Goal: Task Accomplishment & Management: Complete application form

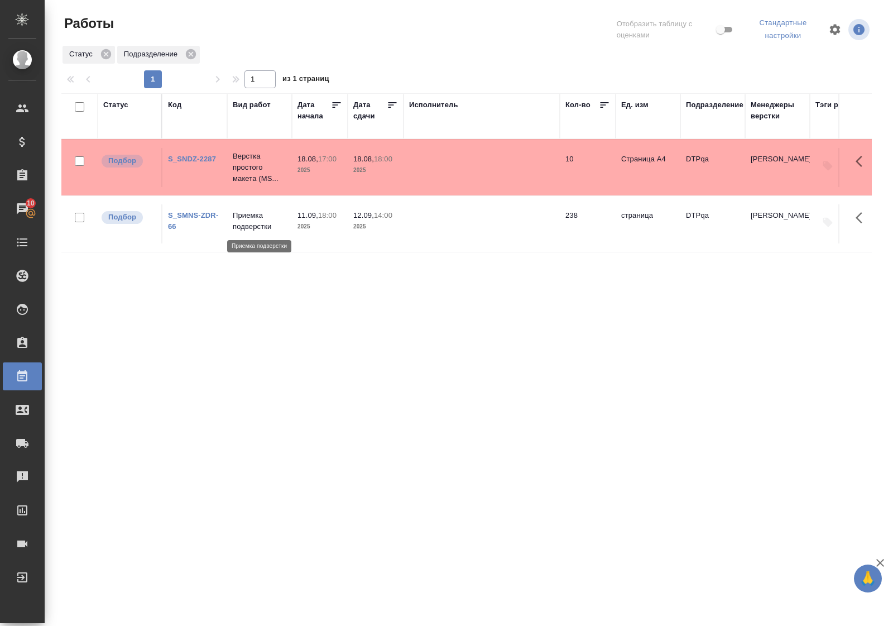
click at [257, 219] on p "Приемка подверстки" at bounding box center [260, 221] width 54 height 22
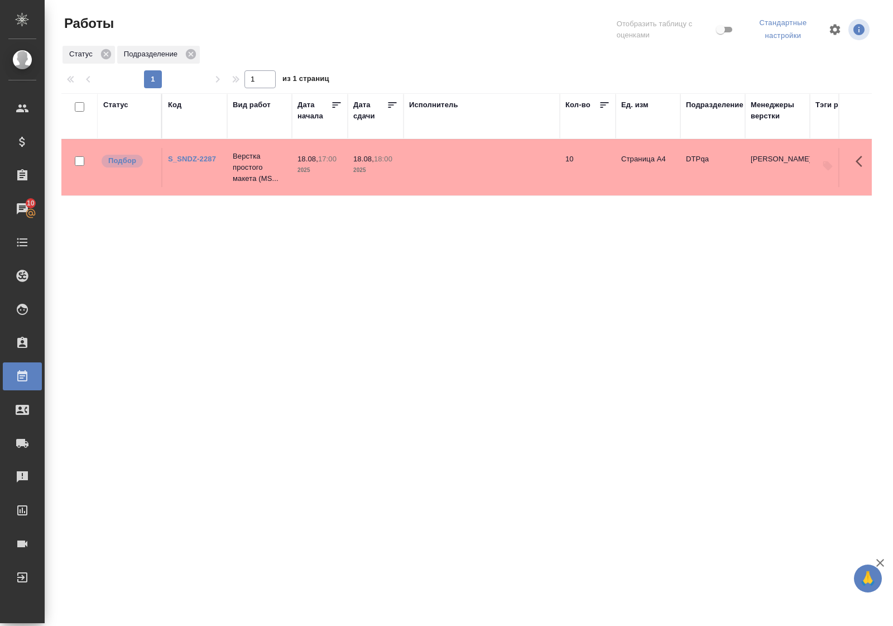
click at [116, 103] on div "Статус" at bounding box center [115, 104] width 25 height 11
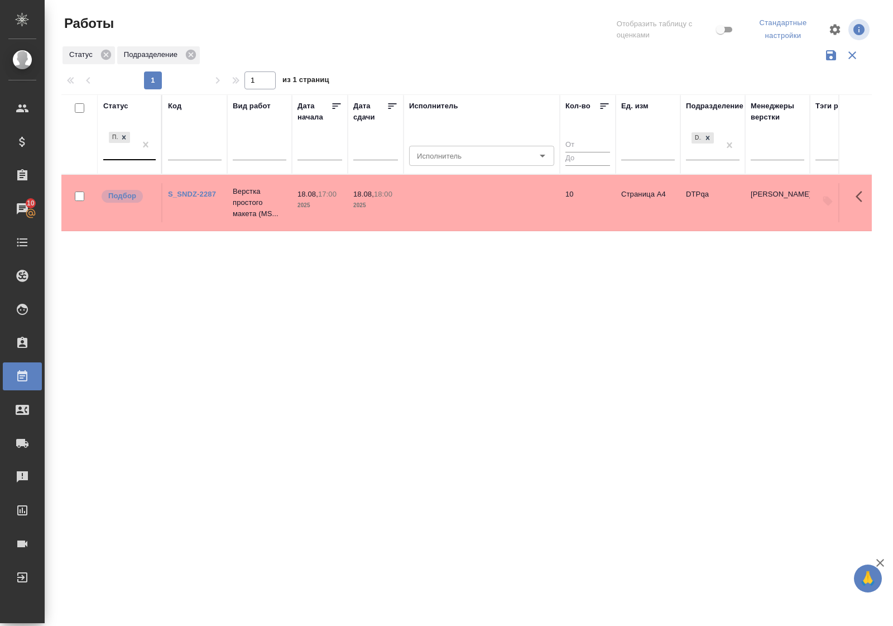
click at [135, 159] on div "Подбор" at bounding box center [119, 144] width 32 height 30
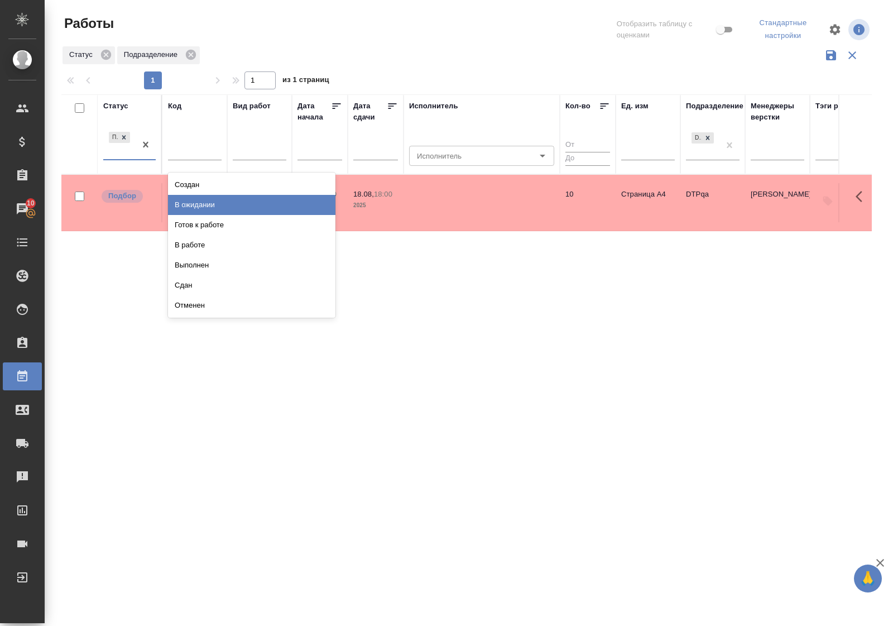
click at [182, 205] on div "В ожидании" at bounding box center [251, 205] width 167 height 20
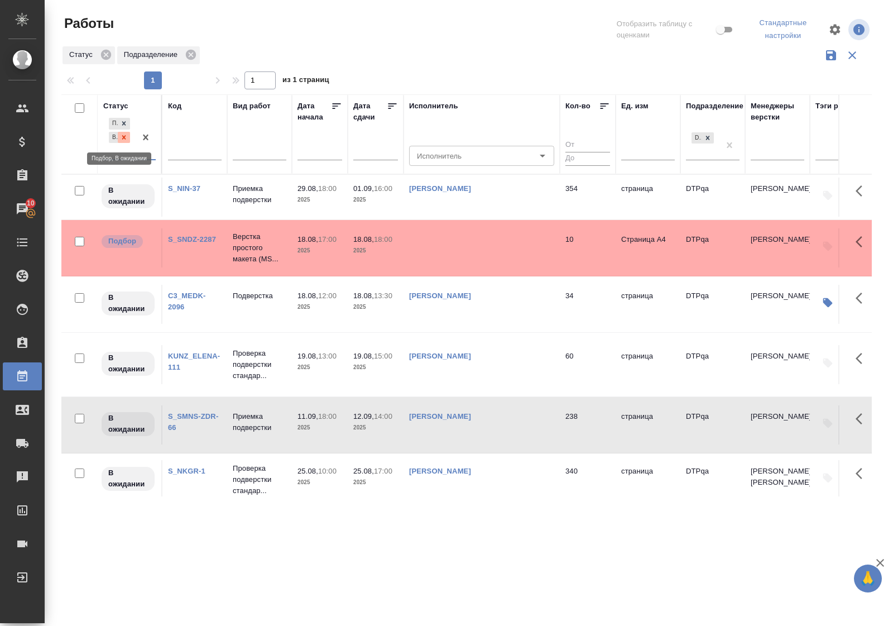
click at [126, 137] on icon at bounding box center [124, 137] width 8 height 8
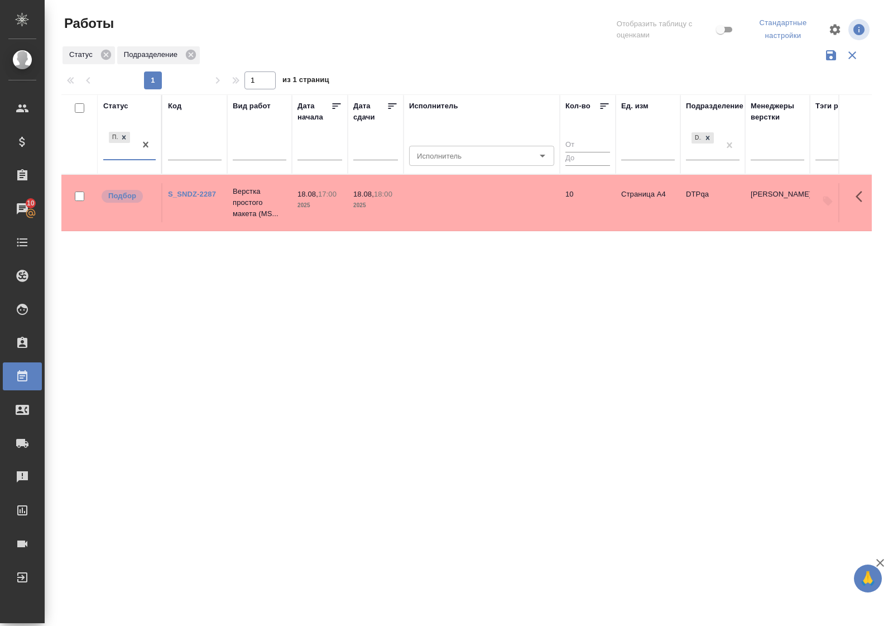
click at [120, 104] on div "Статус" at bounding box center [115, 105] width 25 height 11
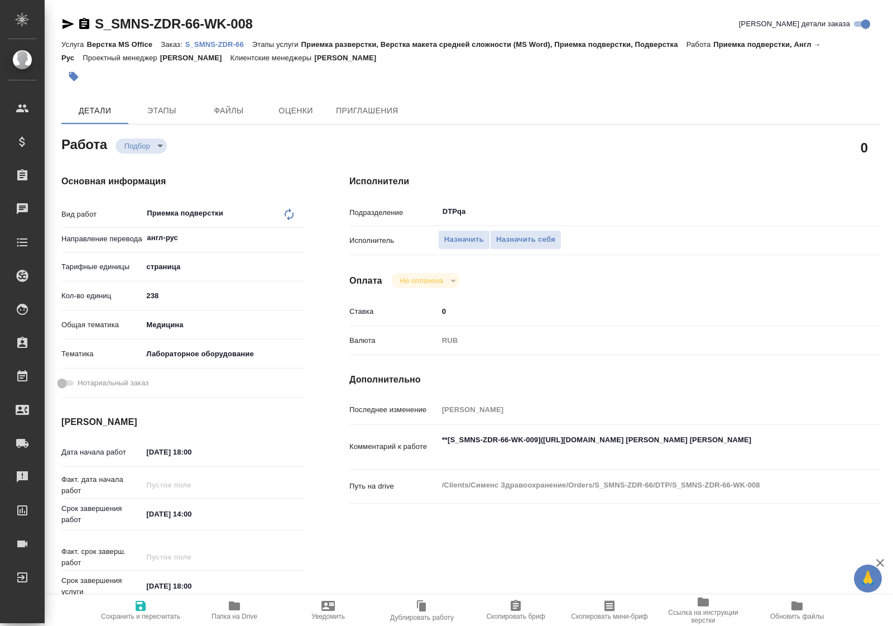
click at [543, 440] on textarea "**[S_SMNS-ZDR-66-WK-009](https://tera.awatera.com/Work/689c635dd459af7c4d1e170d…" at bounding box center [637, 445] width 399 height 30
click at [750, 440] on textarea "**[S_SMNS-ZDR-66-WK-009](https://tera.awatera.com/Work/689c635dd459af7c4d1e170d…" at bounding box center [637, 446] width 397 height 30
click at [527, 235] on span "Назначить себя" at bounding box center [525, 239] width 59 height 13
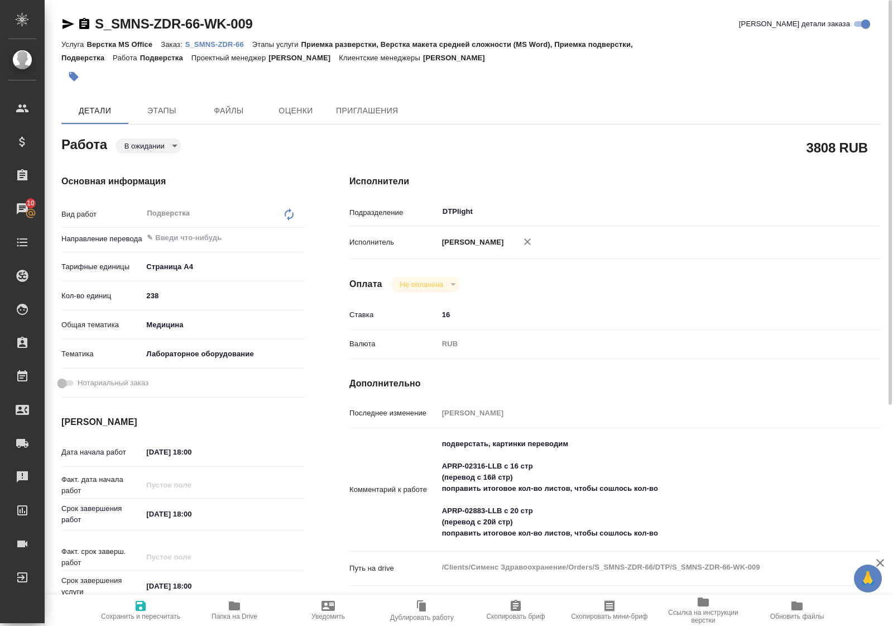
click at [221, 44] on p "S_SMNS-ZDR-66" at bounding box center [218, 44] width 67 height 8
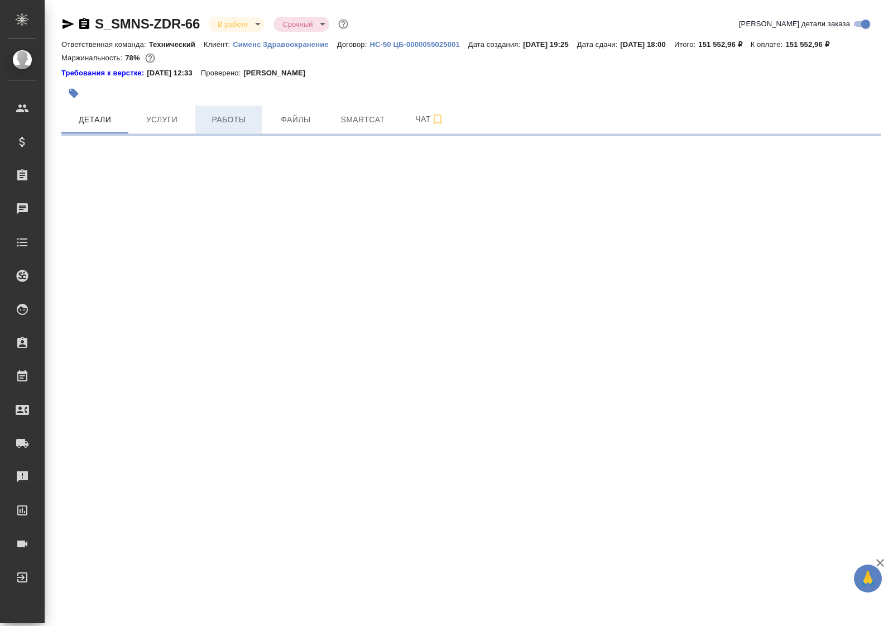
select select "RU"
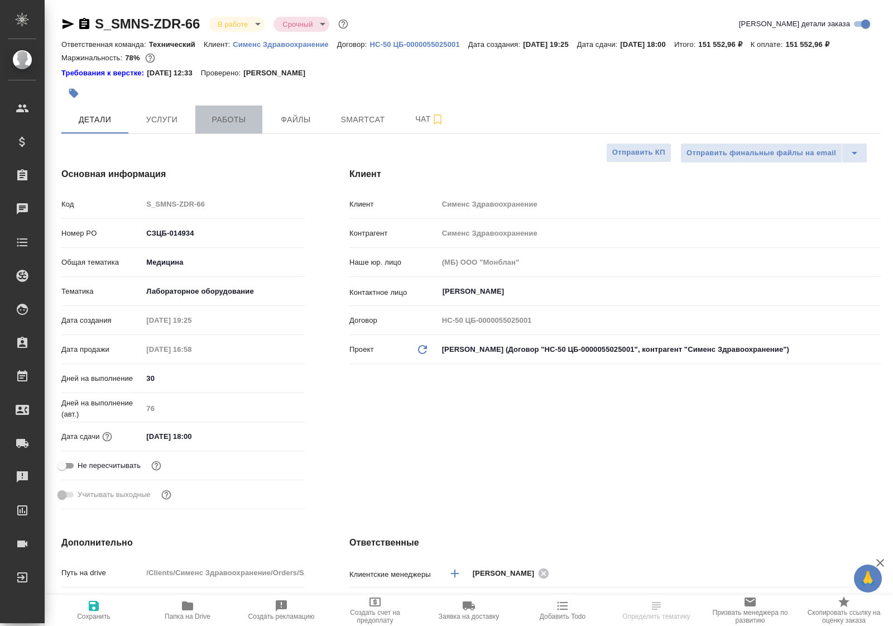
click at [224, 118] on span "Работы" at bounding box center [229, 120] width 54 height 14
type textarea "x"
type input "[PERSON_NAME]"
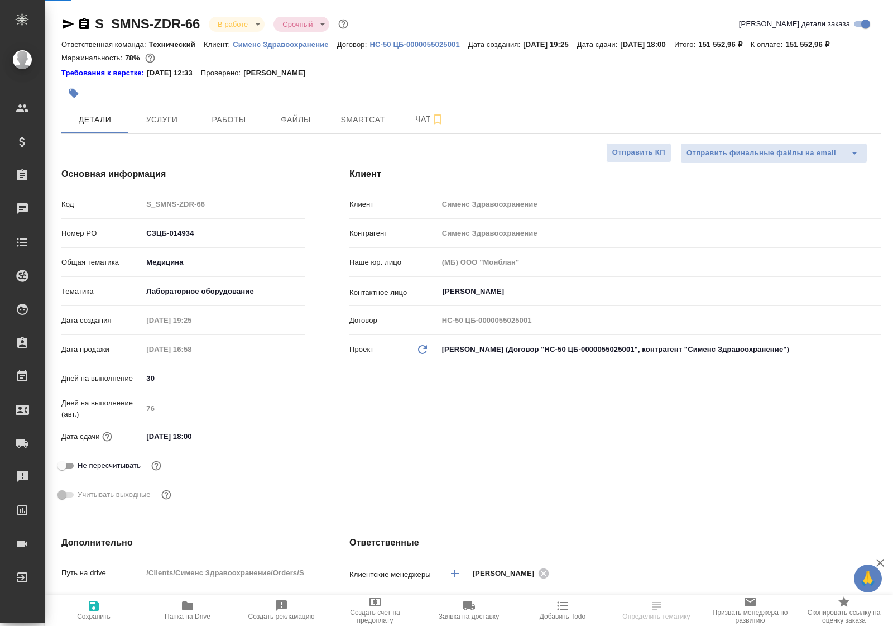
type input "Павлова Антонина a.pavlova"
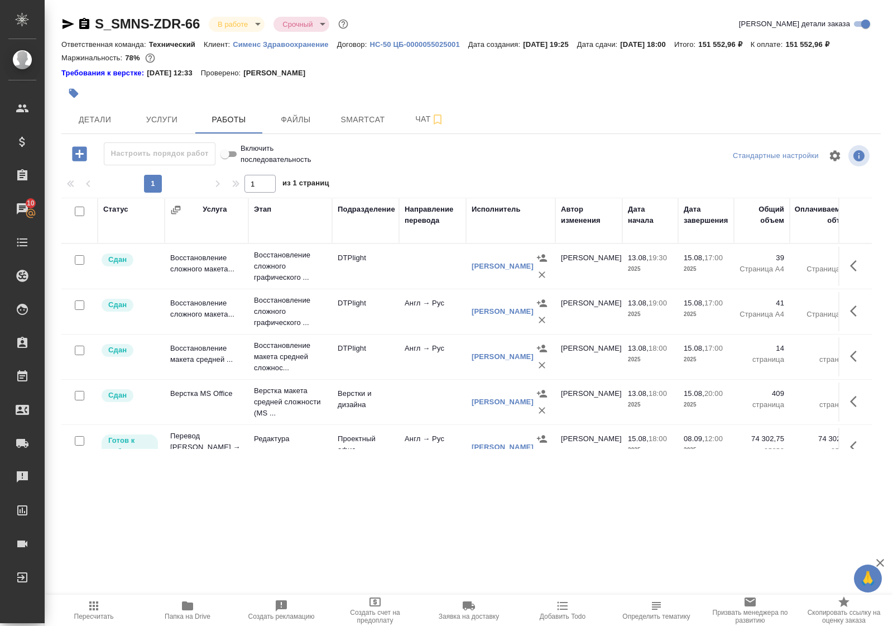
click at [282, 283] on p "Восстановление сложного графического ..." at bounding box center [290, 266] width 73 height 33
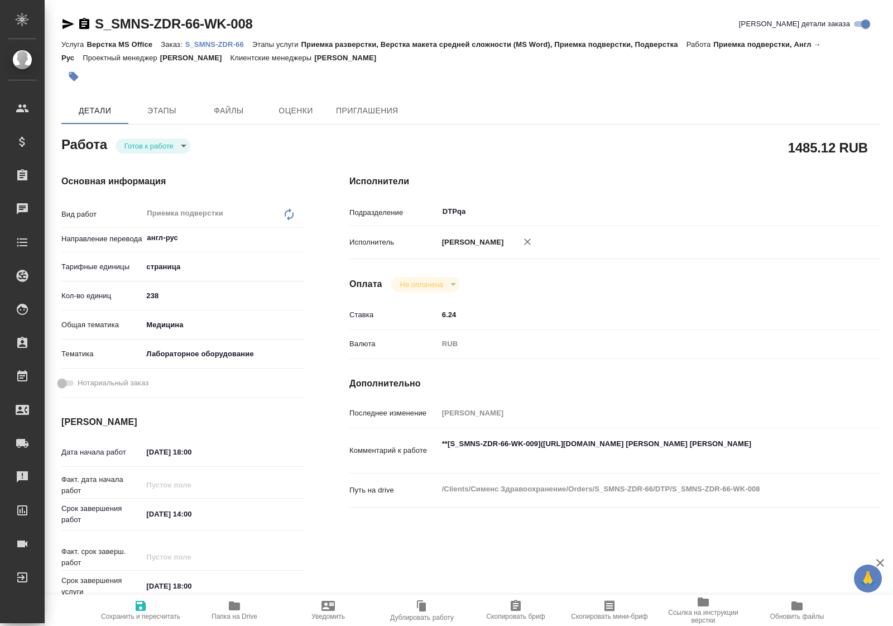
type textarea "x"
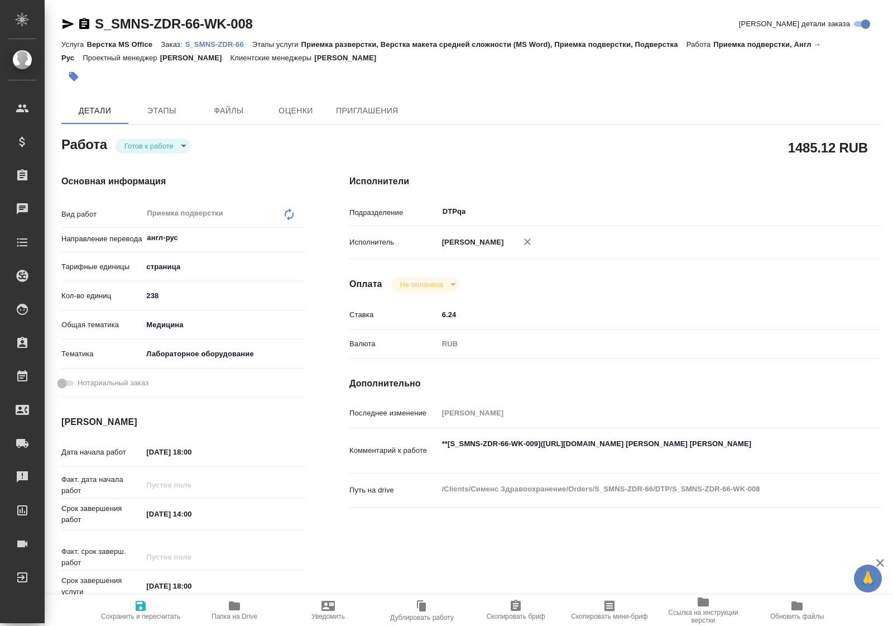
type textarea "x"
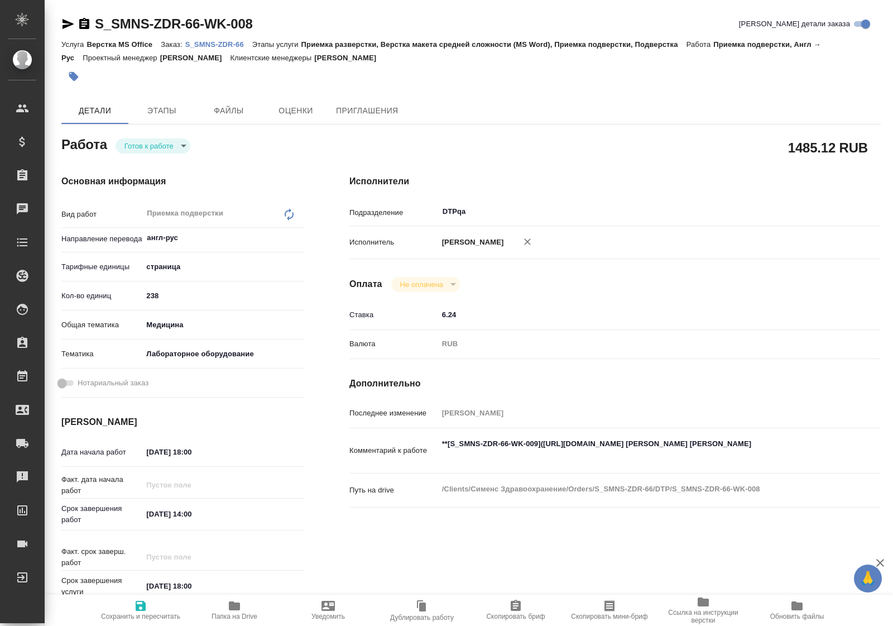
click at [183, 146] on body "🙏 .cls-1 fill:#fff; AWATERA Polushina Alena Клиенты Спецификации Заказы Чаты To…" at bounding box center [446, 313] width 893 height 626
type textarea "x"
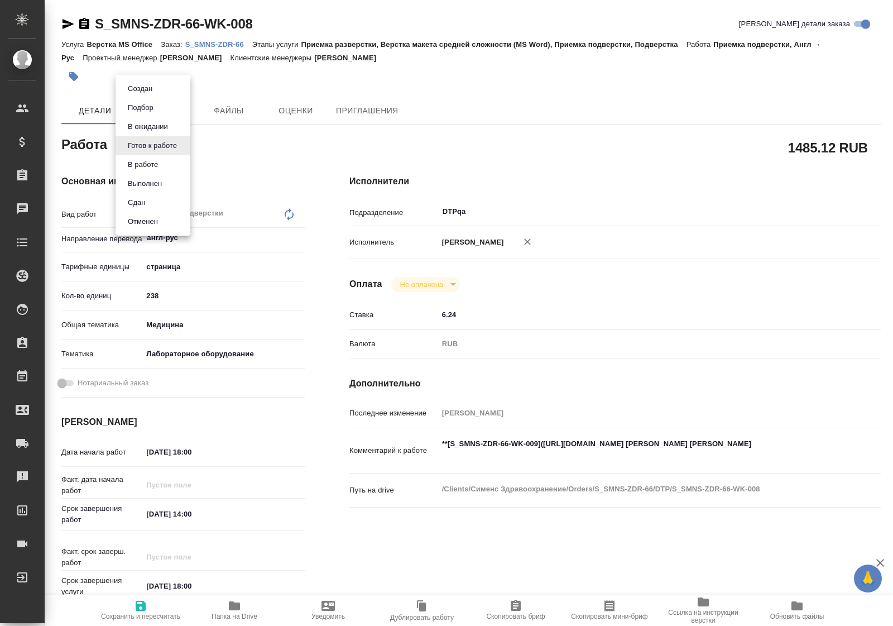
type textarea "x"
click at [156, 95] on button "В ожидании" at bounding box center [139, 89] width 31 height 12
type textarea "x"
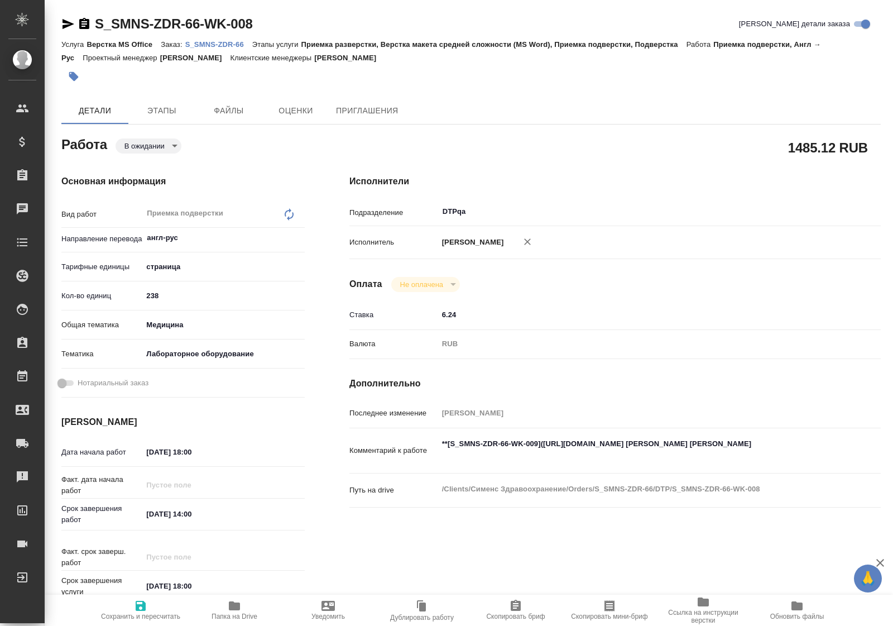
type textarea "x"
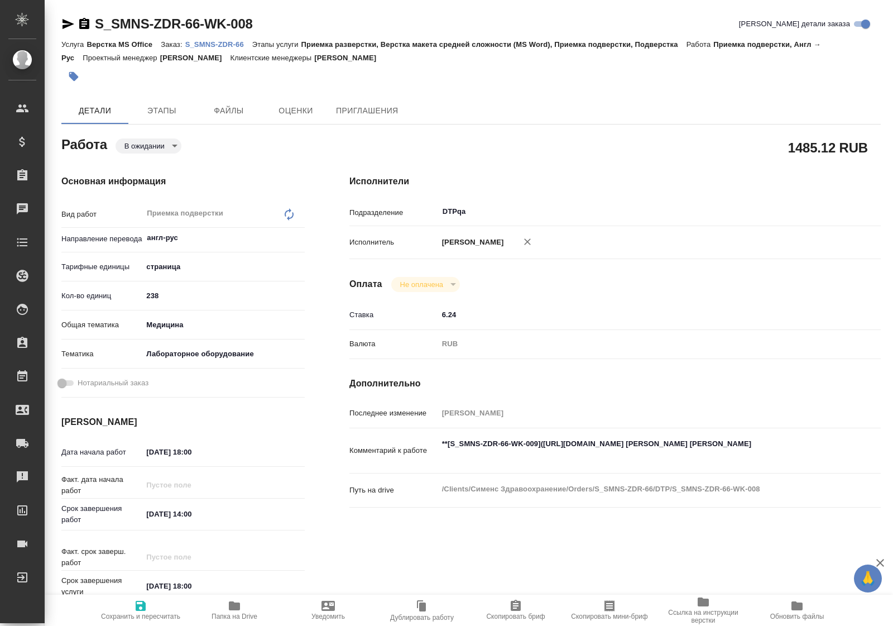
type textarea "x"
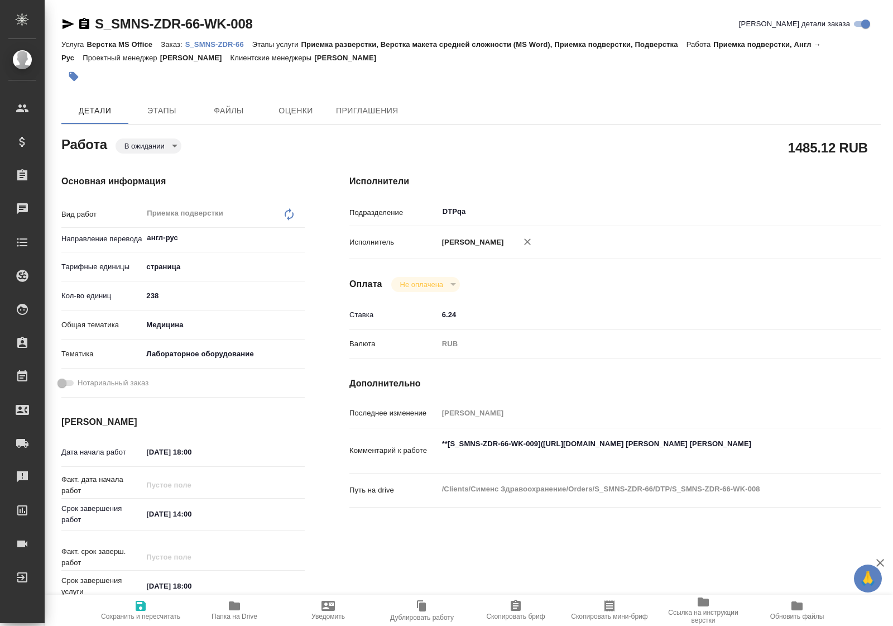
type textarea "x"
click at [138, 606] on icon "button" at bounding box center [141, 606] width 10 height 10
type textarea "x"
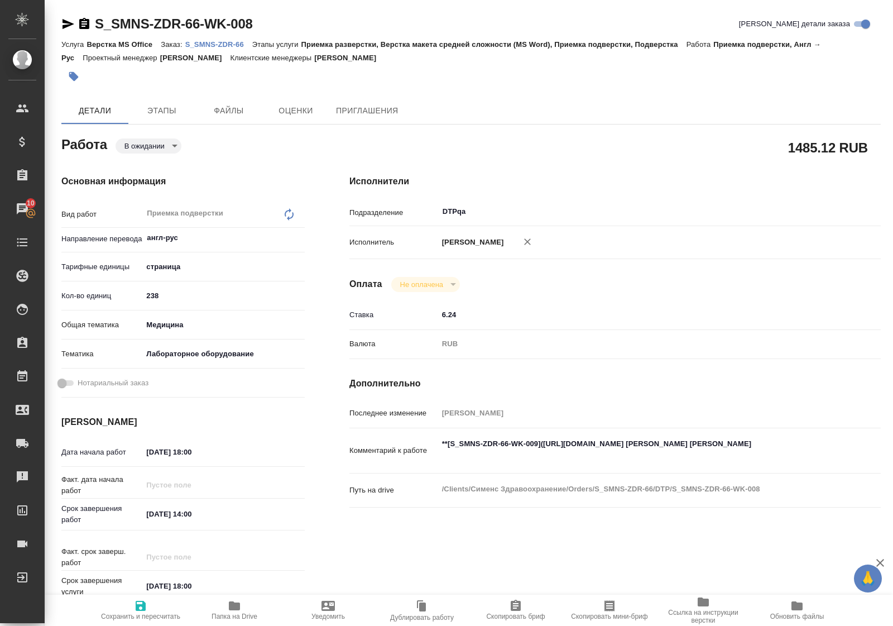
type textarea "x"
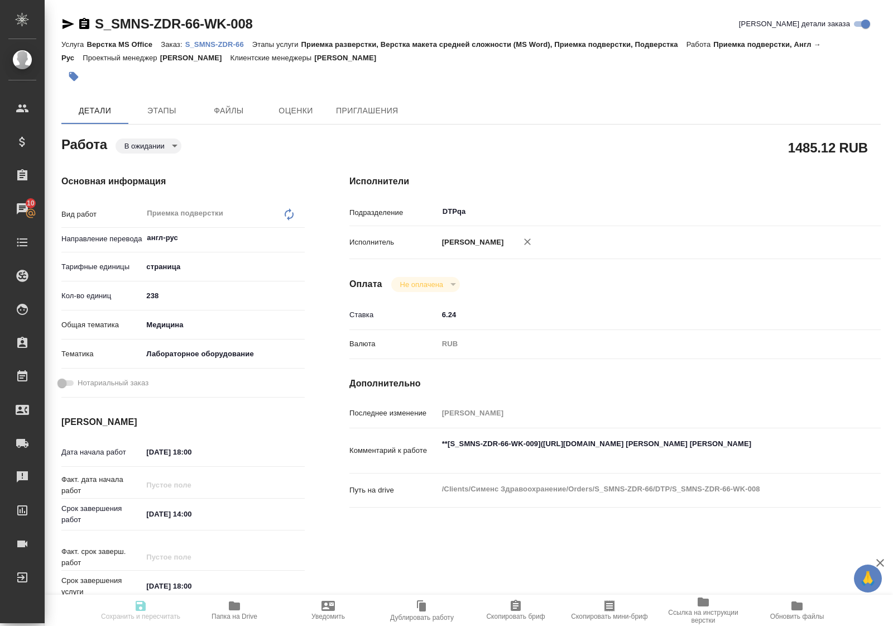
type textarea "x"
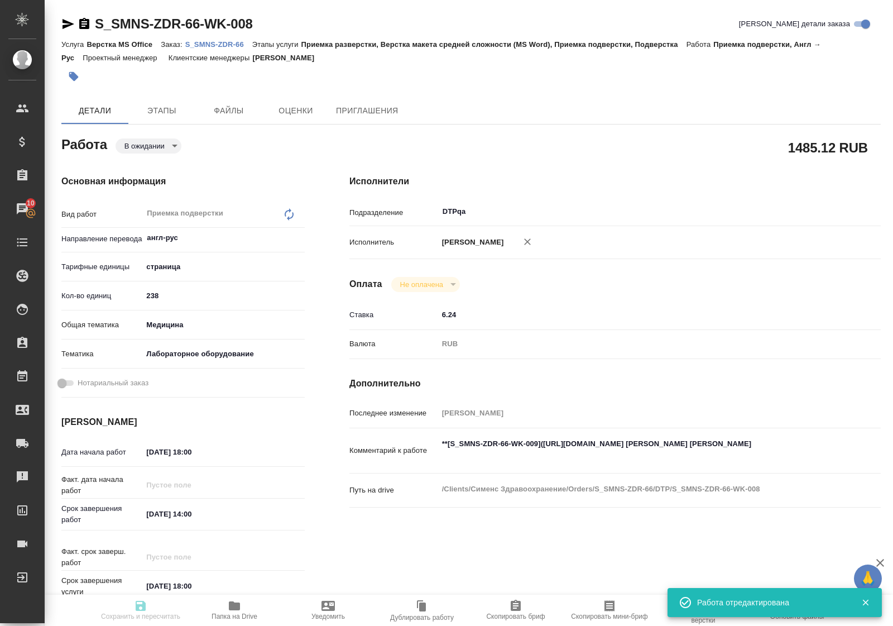
type input "pending"
type textarea "Приемка подверстки"
type textarea "x"
type input "англ-рус"
type input "5a8b1489cc6b4906c91bfdb2"
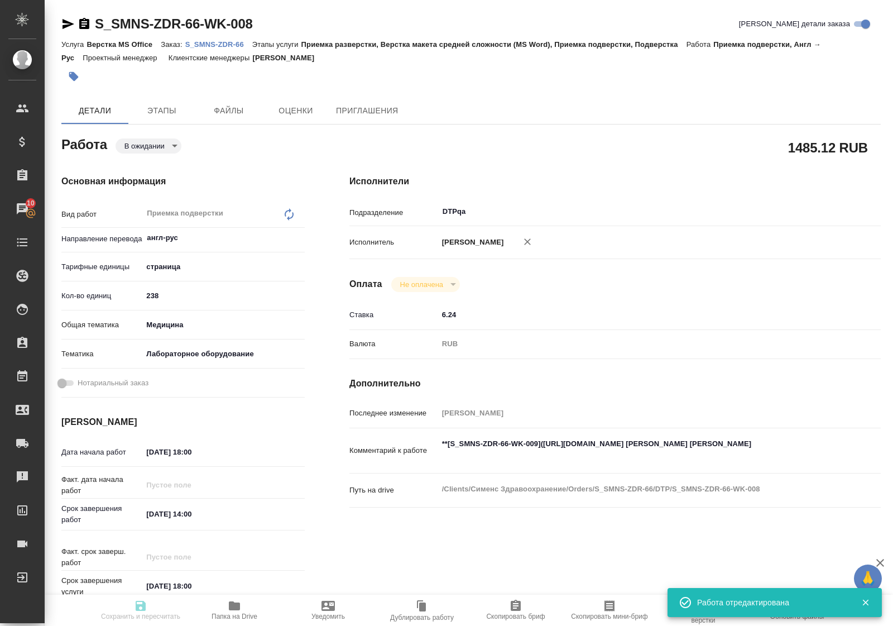
type input "238"
type input "med"
type input "6149830c2b7be24903fd7a80"
type input "11.09.2025 18:00"
type input "12.09.2025 14:00"
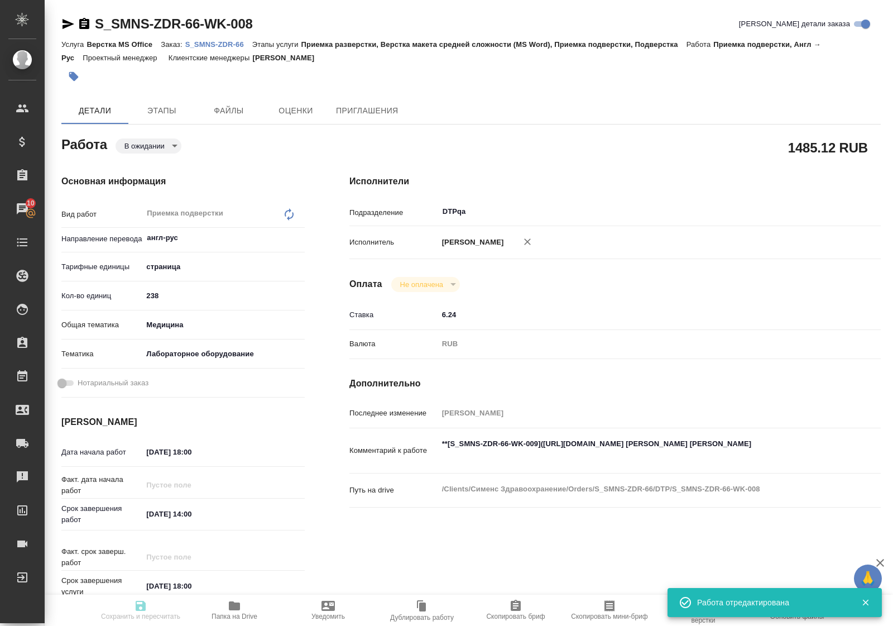
type input "12.09.2025 18:00"
type input "DTPqa"
type input "notPayed"
type input "6.24"
type input "RUB"
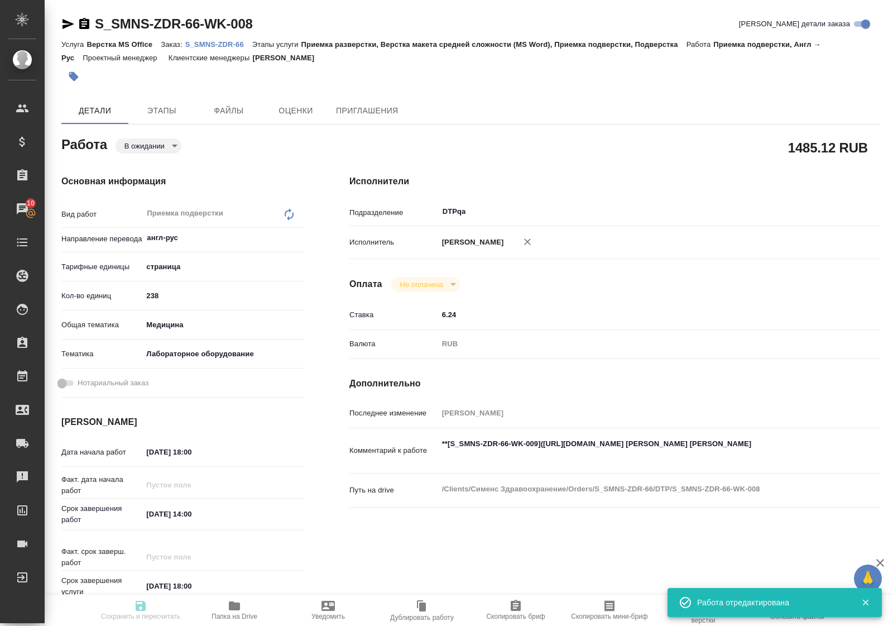
type input "Полушина Алена"
type textarea "**[S_SMNS-ZDR-66-WK-009](https://tera.awatera.com/Work/689c635dd459af7c4d1e170d…"
type textarea "x"
type textarea "/Clients/Сименс Здравоохранение/Orders/S_SMNS-ZDR-66/DTP/S_SMNS-ZDR-66-WK-008"
type textarea "x"
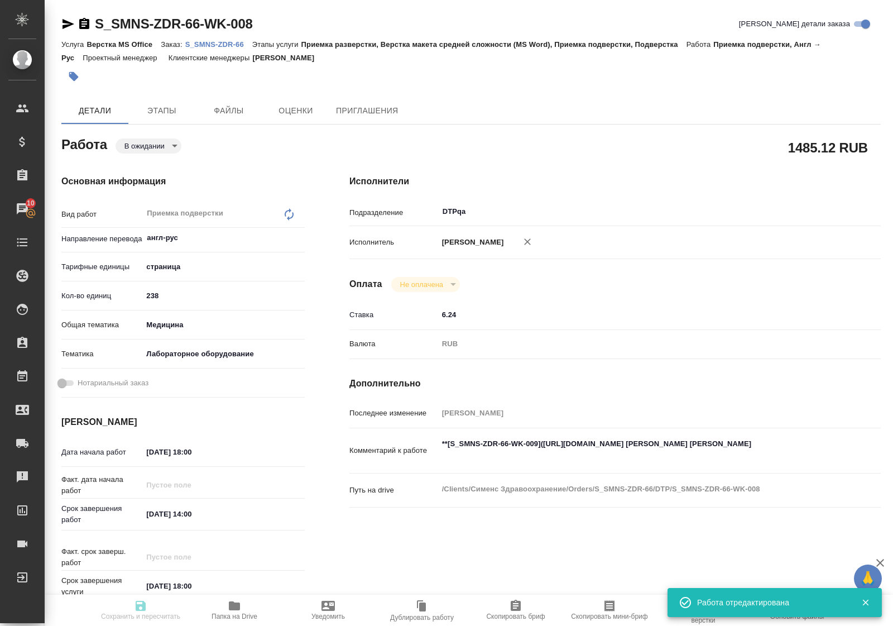
type input "S_SMNS-ZDR-66"
type input "СЗЦБ-014934"
type input "Верстка MS Office"
type input "Приемка разверстки, Верстка макета средней сложности (MS Word), Приемка подверс…"
type input "Никифорова Валерия"
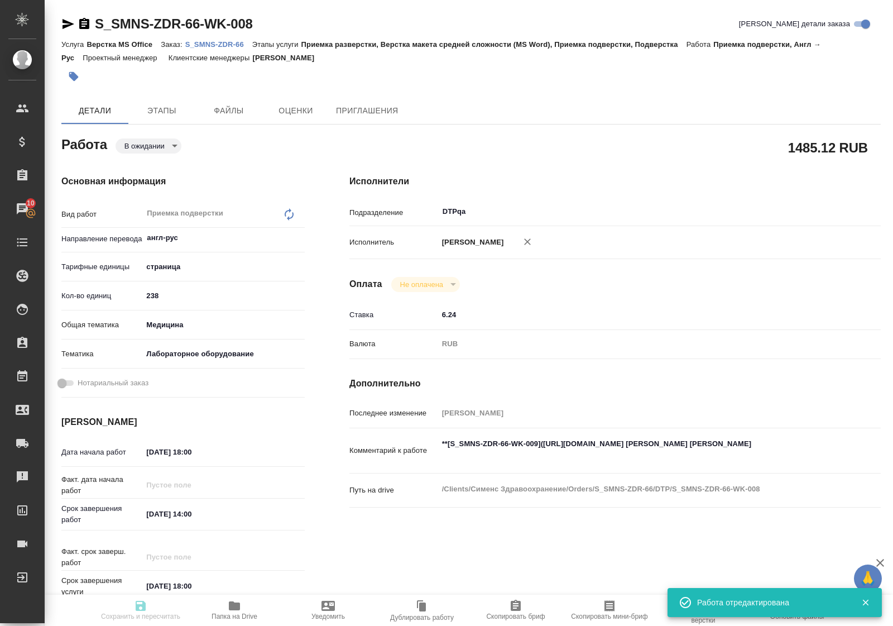
type input "Петрова Валерия"
type input "/Clients/Сименс Здравоохранение/Orders/S_SMNS-ZDR-66"
type textarea "x"
type textarea "перевод с английского Обратите внимание в названии некоторых файлов указано с к…"
type textarea "x"
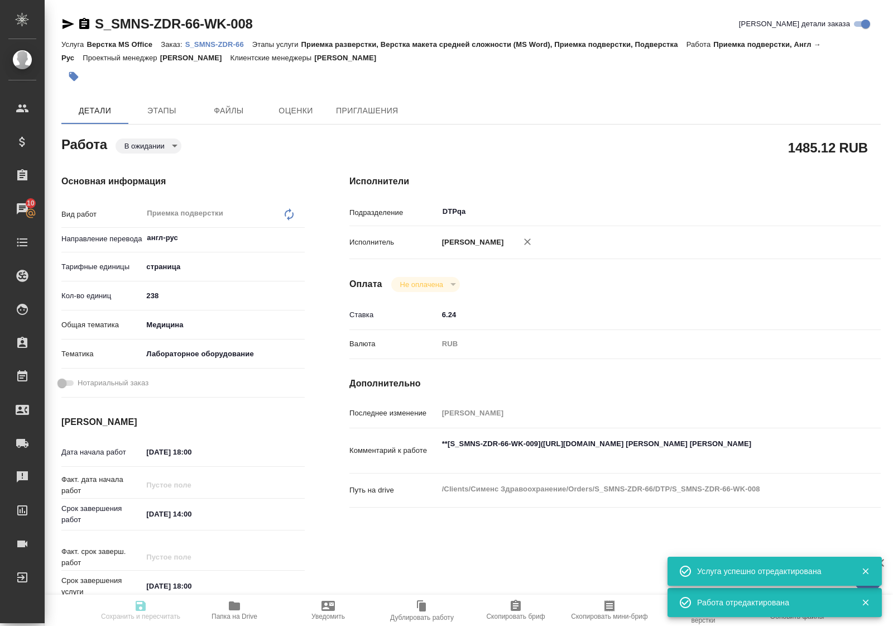
type textarea "x"
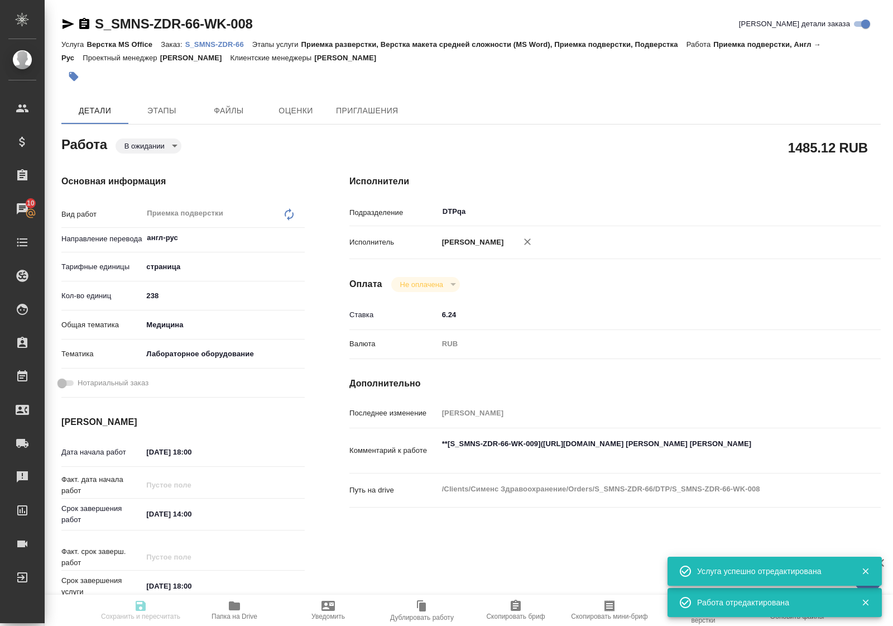
type textarea "x"
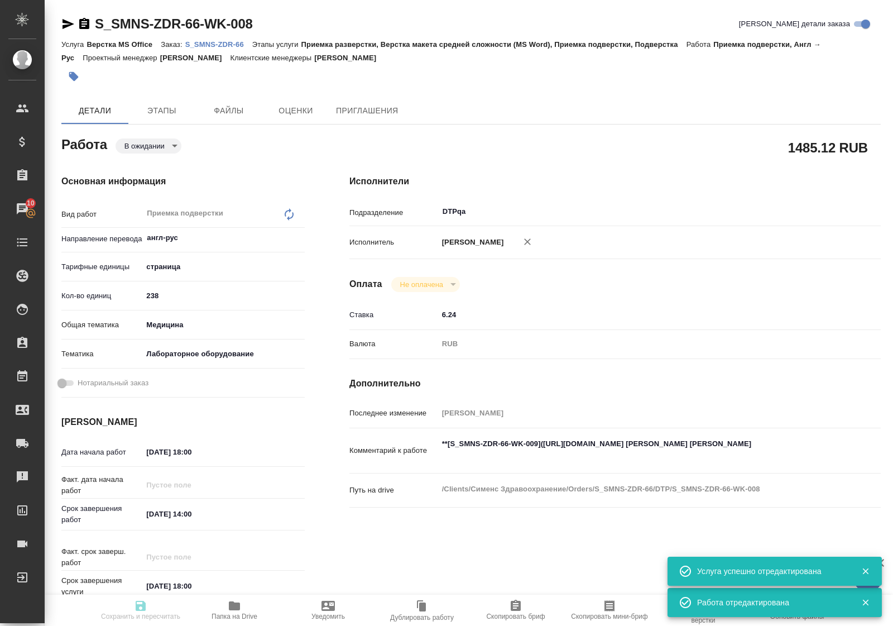
type textarea "x"
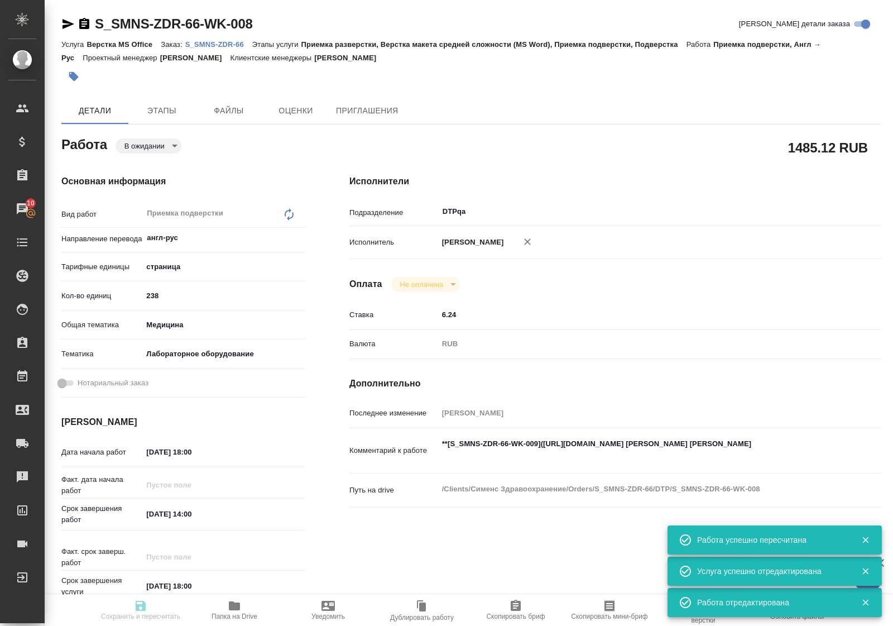
type input "pending"
type textarea "Приемка подверстки"
type textarea "x"
type input "англ-рус"
type input "5a8b1489cc6b4906c91bfdb2"
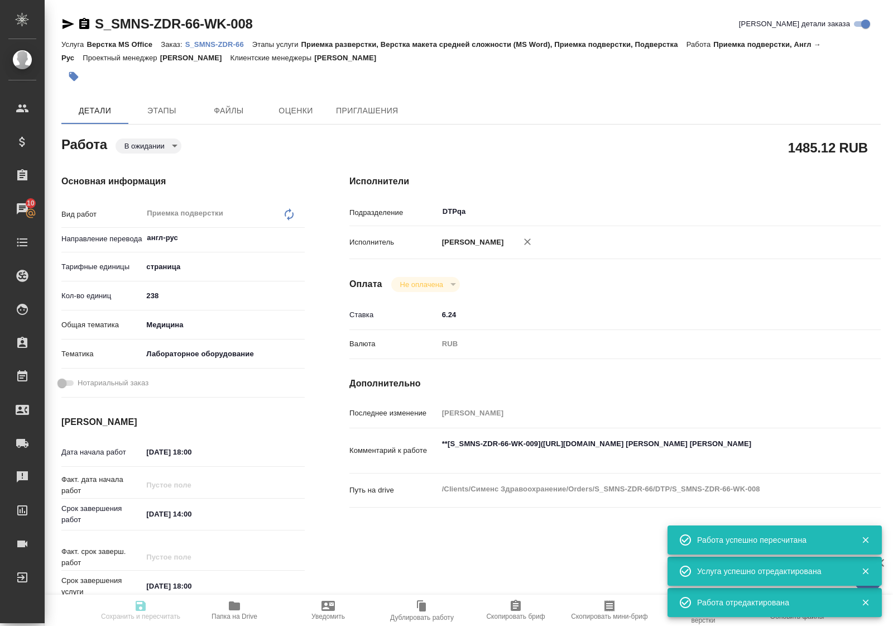
type input "238"
type input "med"
type input "6149830c2b7be24903fd7a80"
type input "11.09.2025 18:00"
type input "12.09.2025 14:00"
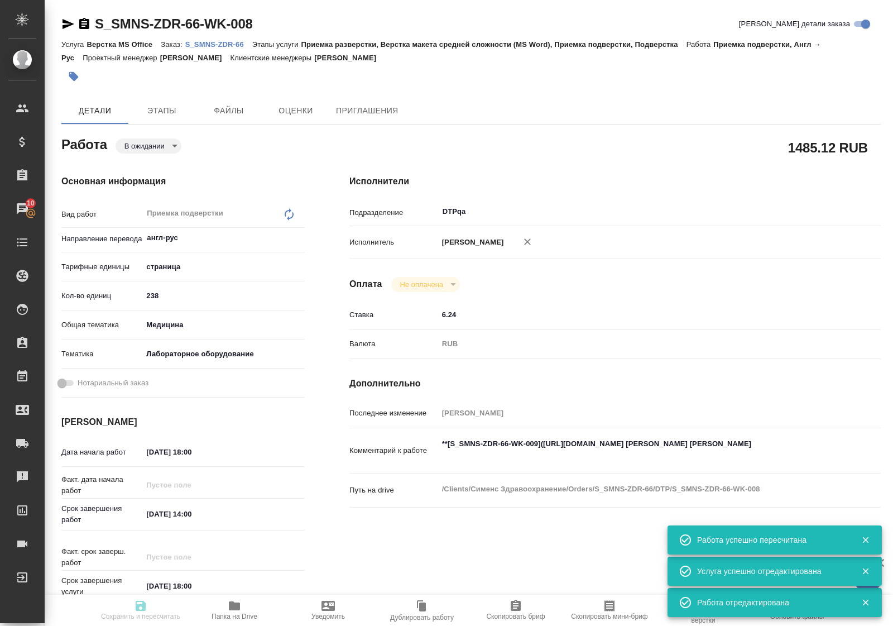
type input "12.09.2025 18:00"
type input "DTPqa"
type input "notPayed"
type input "6.24"
type input "RUB"
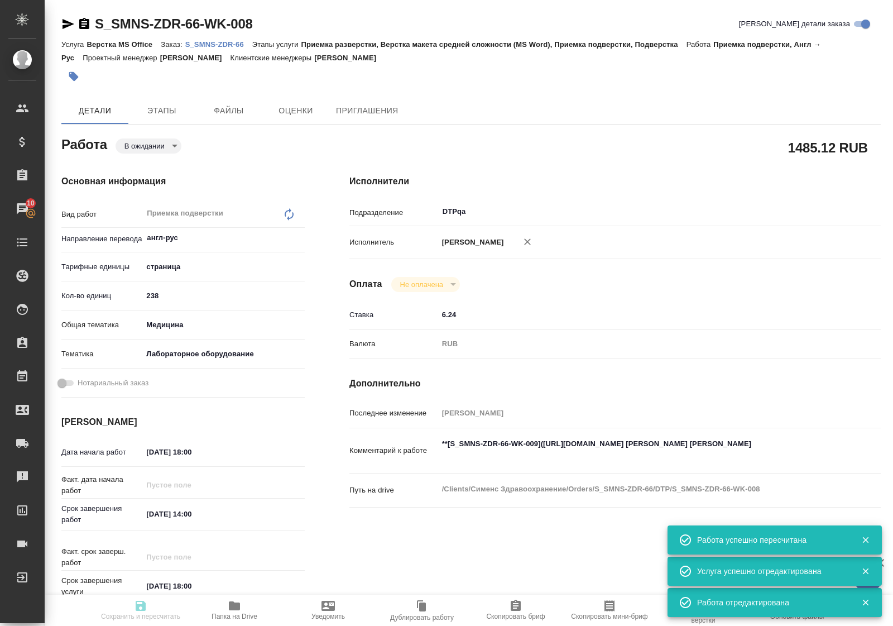
type input "Полушина Алена"
type textarea "**[S_SMNS-ZDR-66-WK-009](https://tera.awatera.com/Work/689c635dd459af7c4d1e170d…"
type textarea "x"
type textarea "/Clients/Сименс Здравоохранение/Orders/S_SMNS-ZDR-66/DTP/S_SMNS-ZDR-66-WK-008"
type textarea "x"
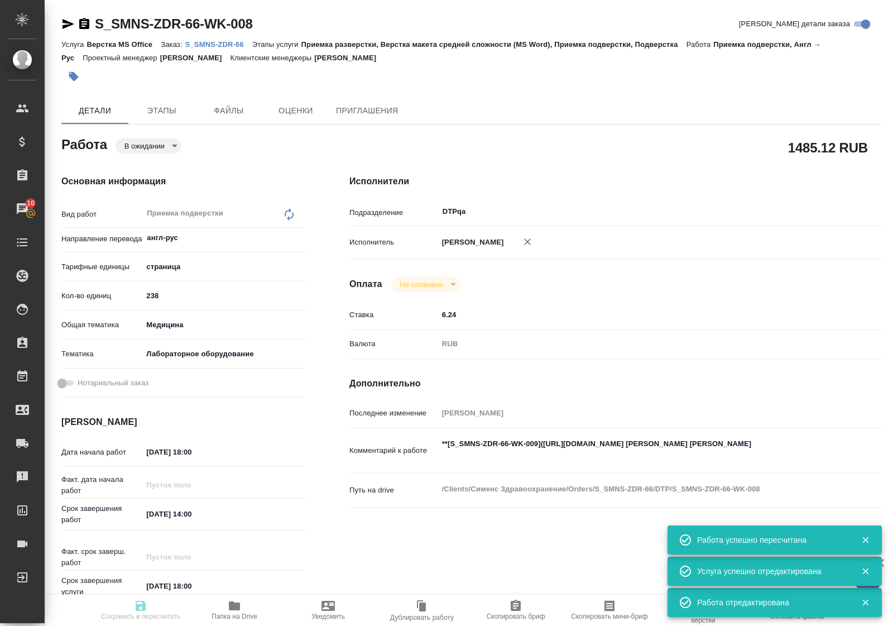
type input "S_SMNS-ZDR-66"
type input "СЗЦБ-014934"
type input "Верстка MS Office"
type input "Приемка разверстки, Верстка макета средней сложности (MS Word), Приемка подверс…"
type input "Никифорова Валерия"
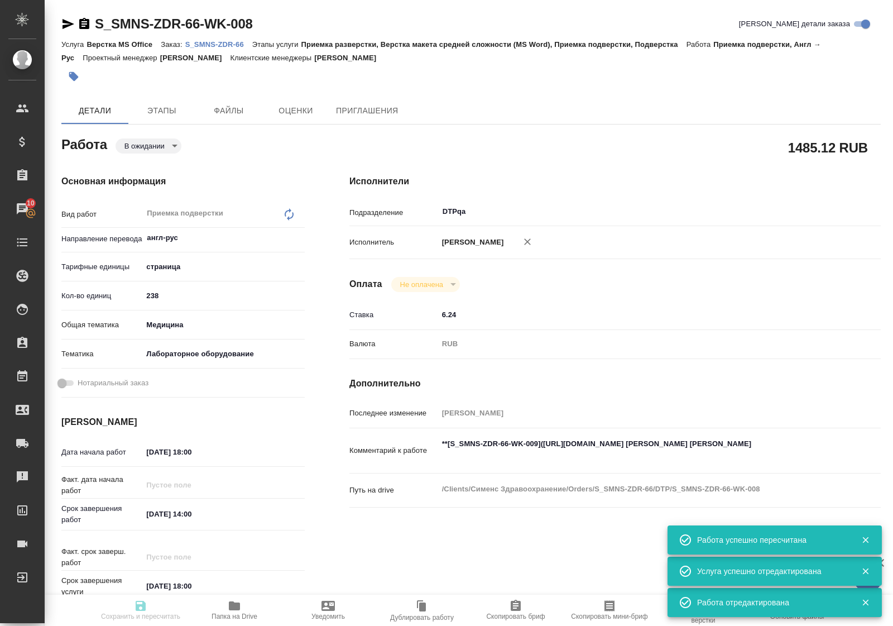
type input "Петрова Валерия"
type input "/Clients/Сименс Здравоохранение/Orders/S_SMNS-ZDR-66"
type textarea "x"
type textarea "перевод с английского Обратите внимание в названии некоторых файлов указано с к…"
type textarea "x"
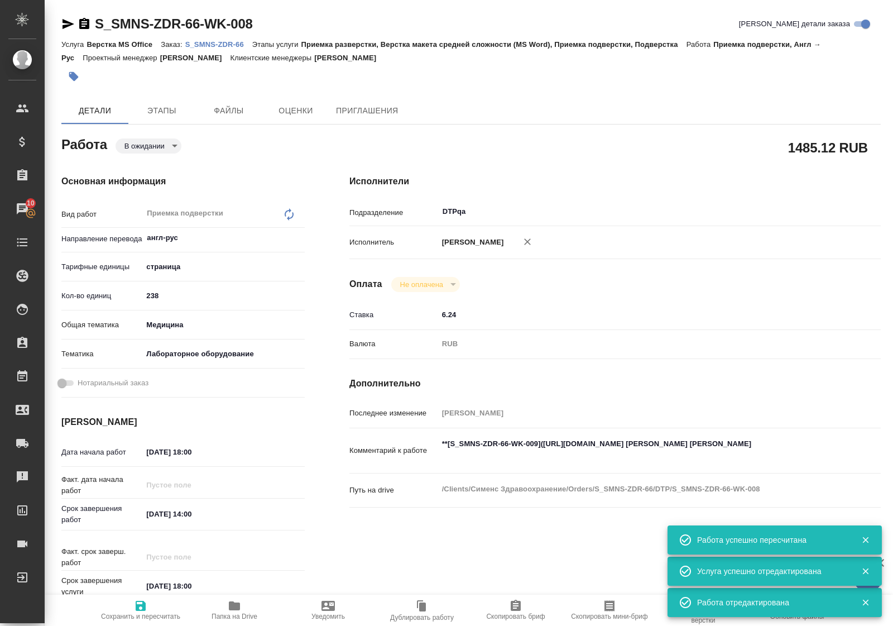
type textarea "x"
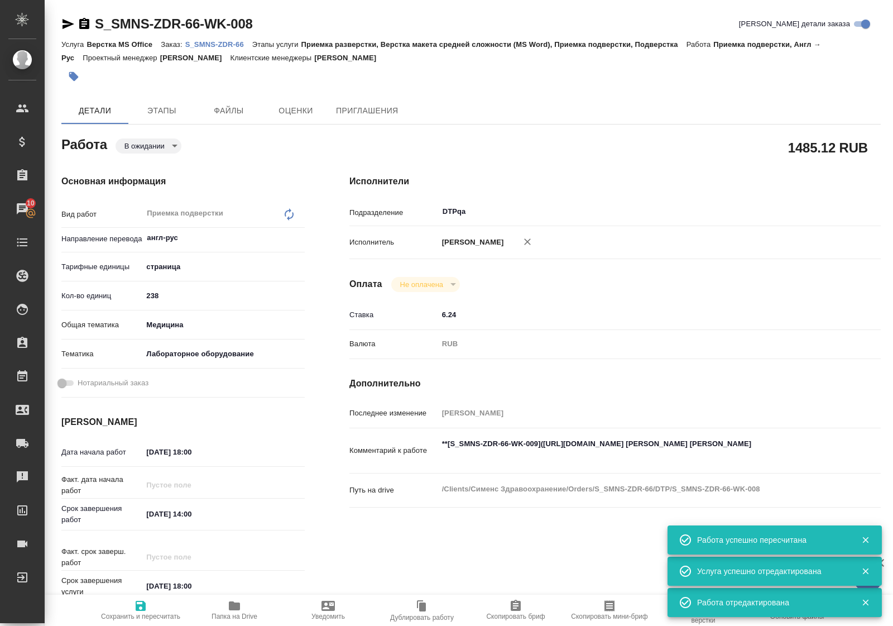
type textarea "x"
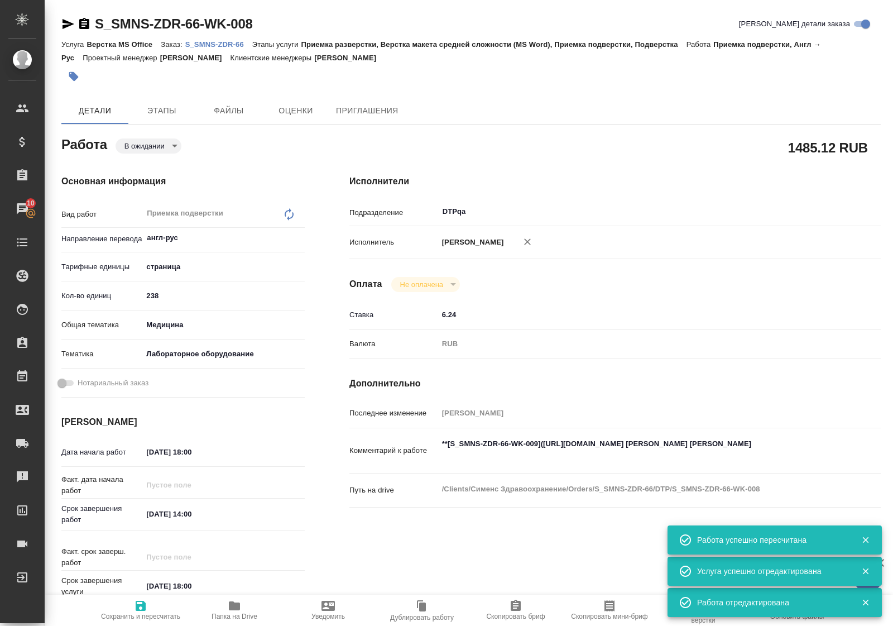
type textarea "x"
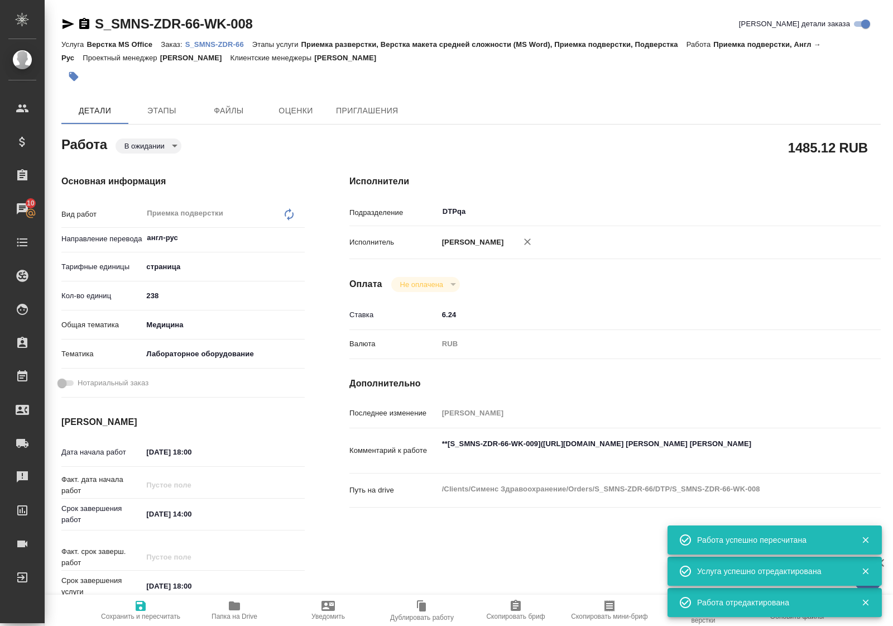
type textarea "x"
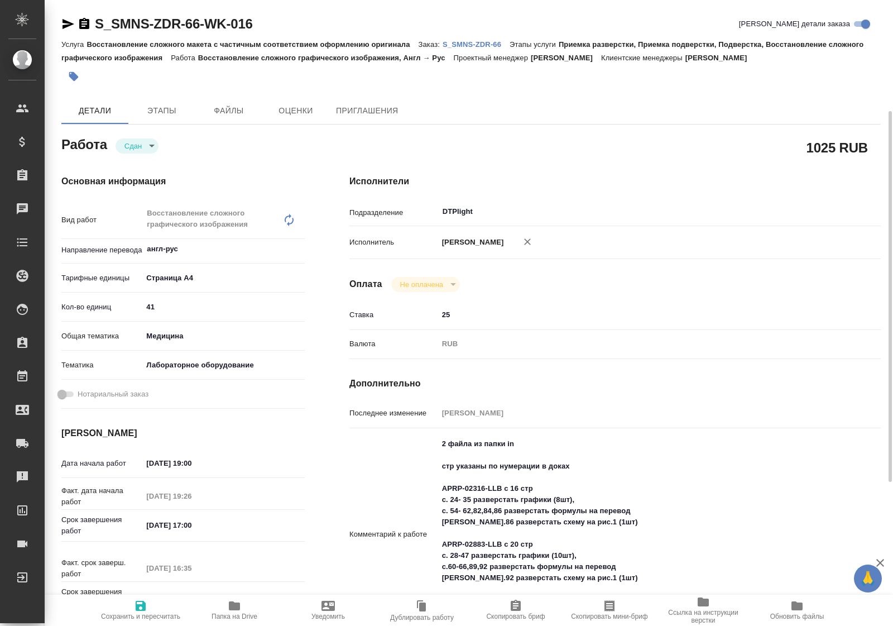
scroll to position [70, 0]
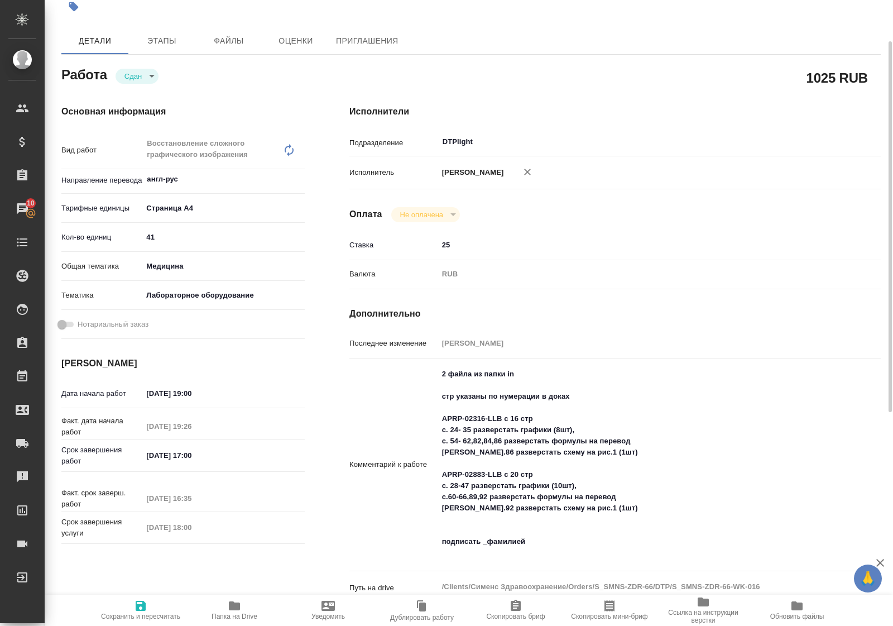
click at [233, 609] on icon "button" at bounding box center [234, 605] width 13 height 13
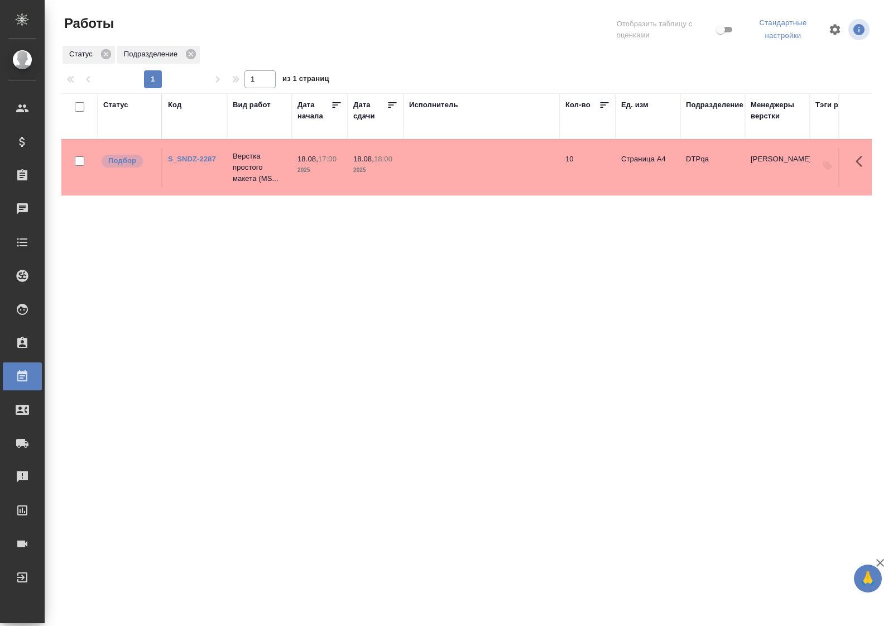
click at [119, 105] on div "Статус" at bounding box center [115, 104] width 25 height 11
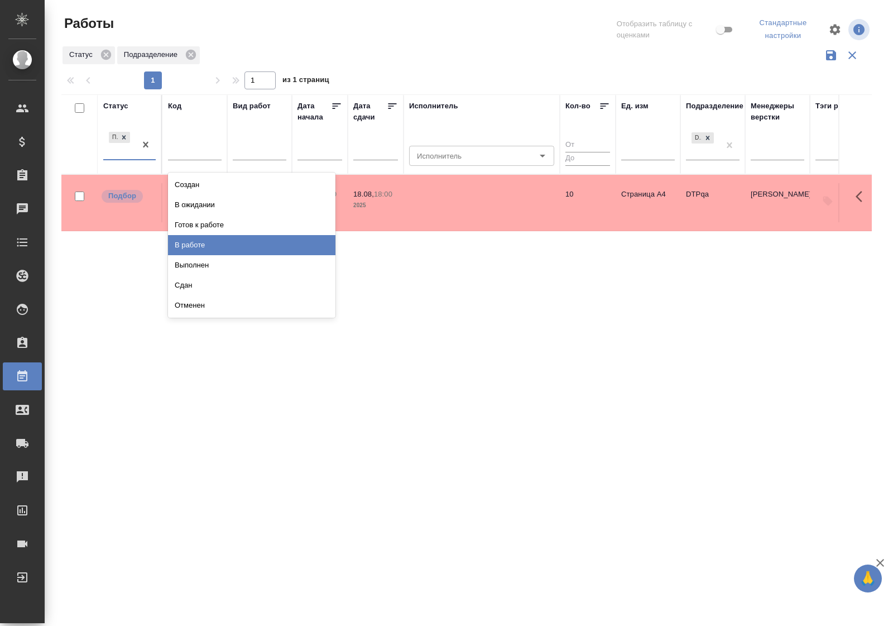
click at [203, 243] on div "В работе" at bounding box center [251, 245] width 167 height 20
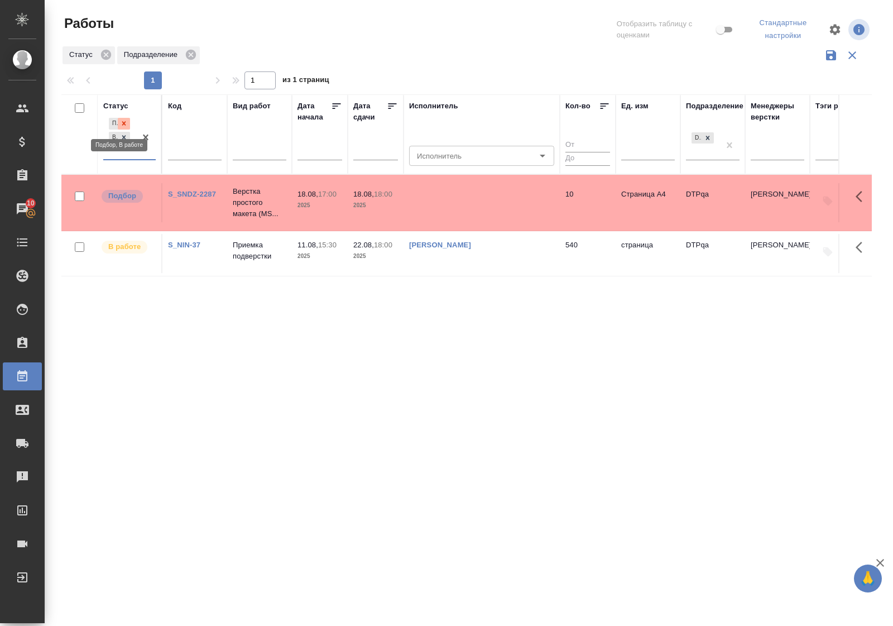
click at [126, 121] on icon at bounding box center [124, 123] width 8 height 8
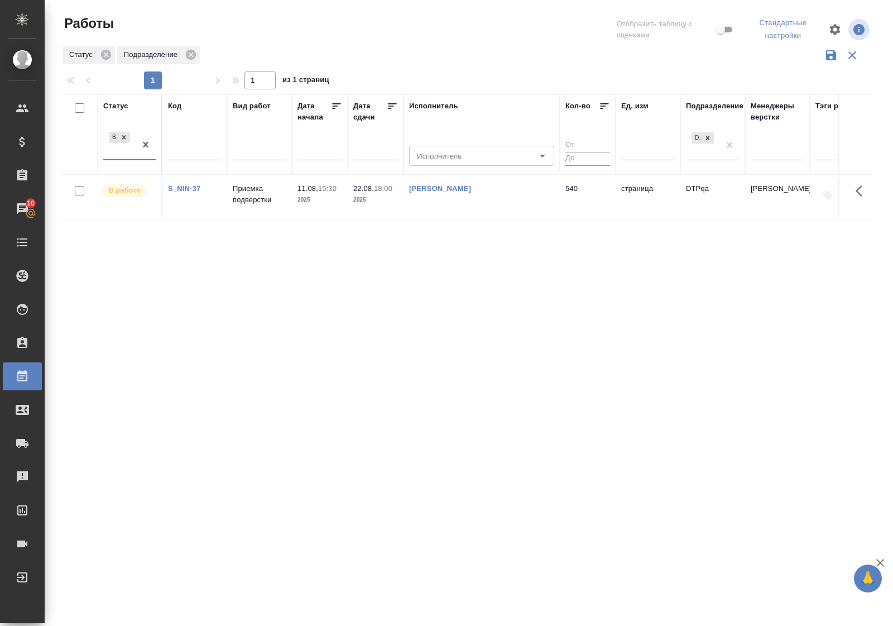
click at [129, 158] on div "В работе" at bounding box center [119, 144] width 32 height 30
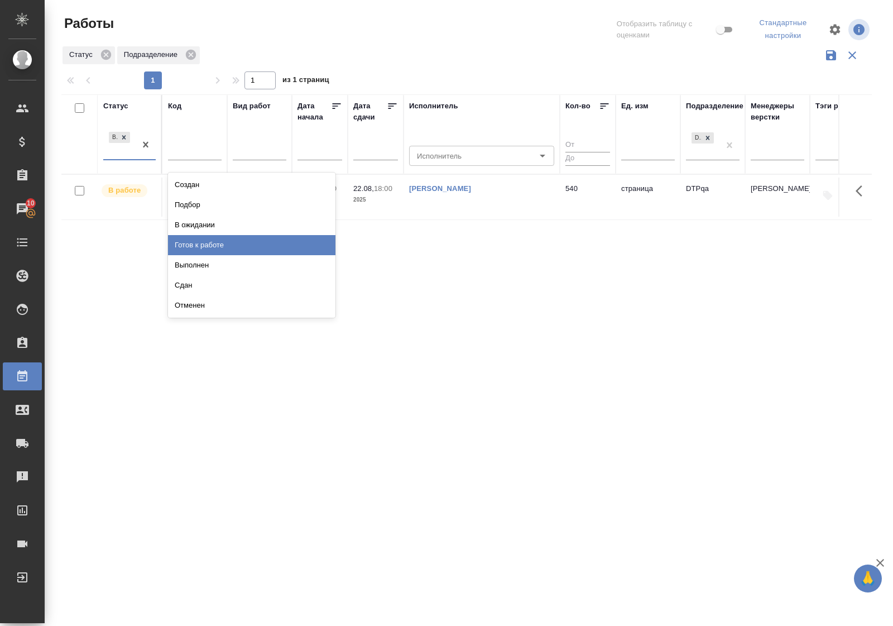
click at [207, 244] on div "Готов к работе" at bounding box center [251, 245] width 167 height 20
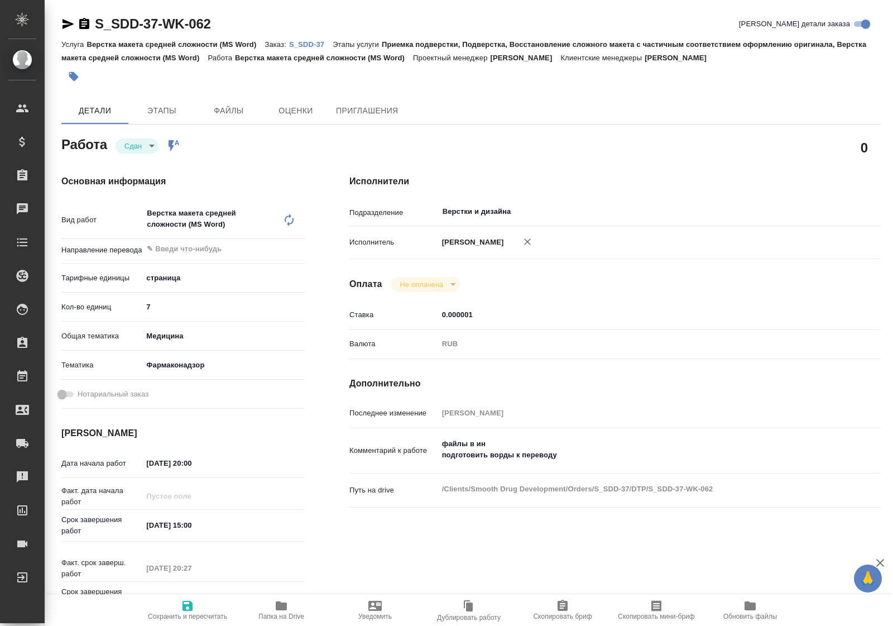
type textarea "x"
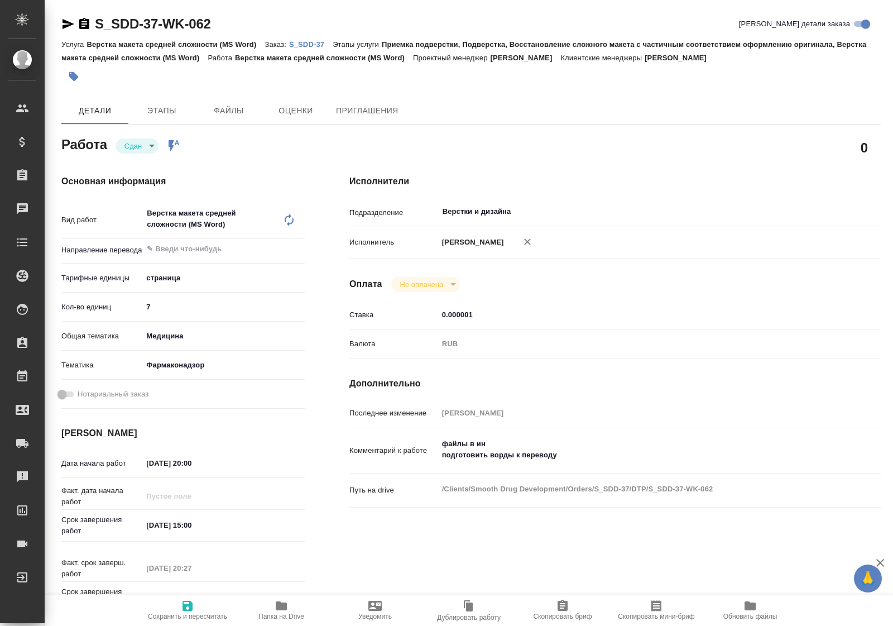
type textarea "x"
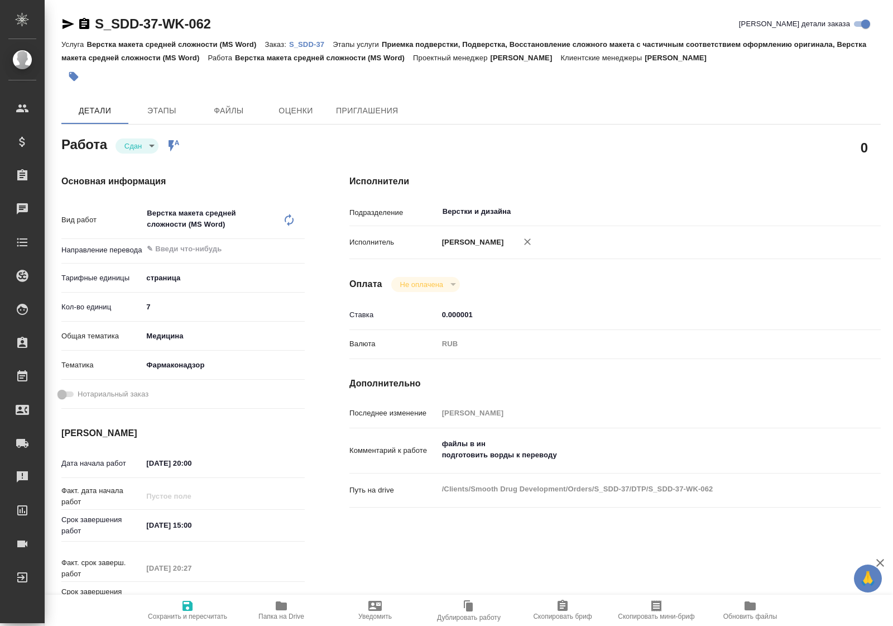
type textarea "x"
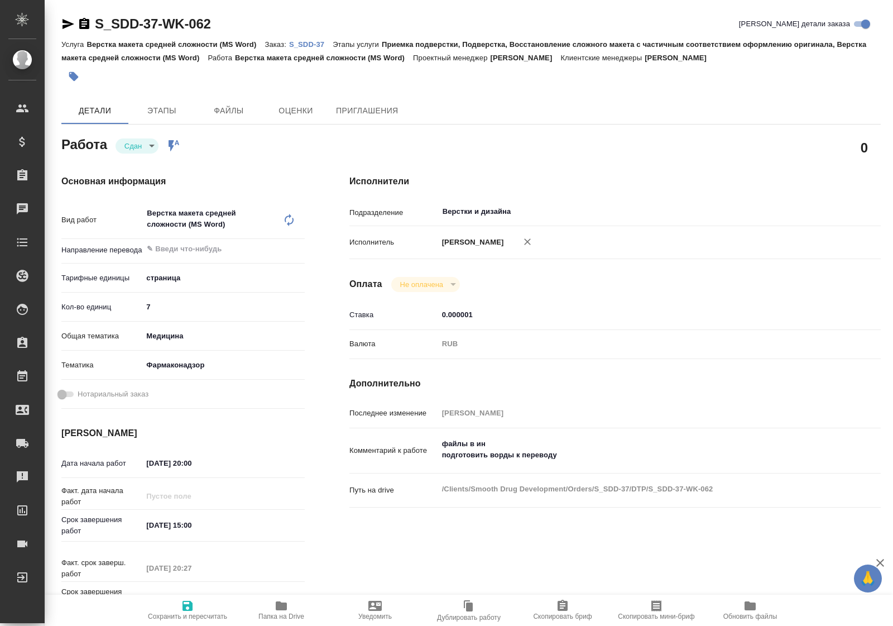
type textarea "x"
